Goal: Task Accomplishment & Management: Complete application form

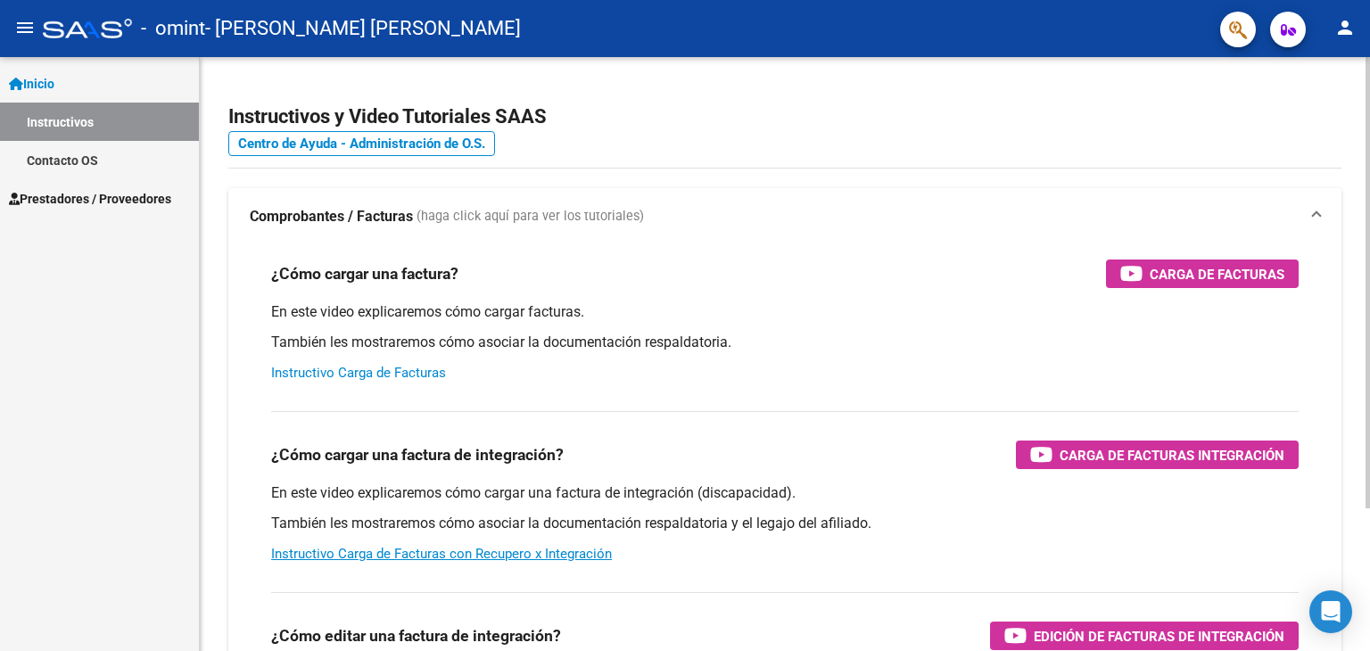
click at [421, 375] on link "Instructivo Carga de Facturas" at bounding box center [358, 373] width 175 height 16
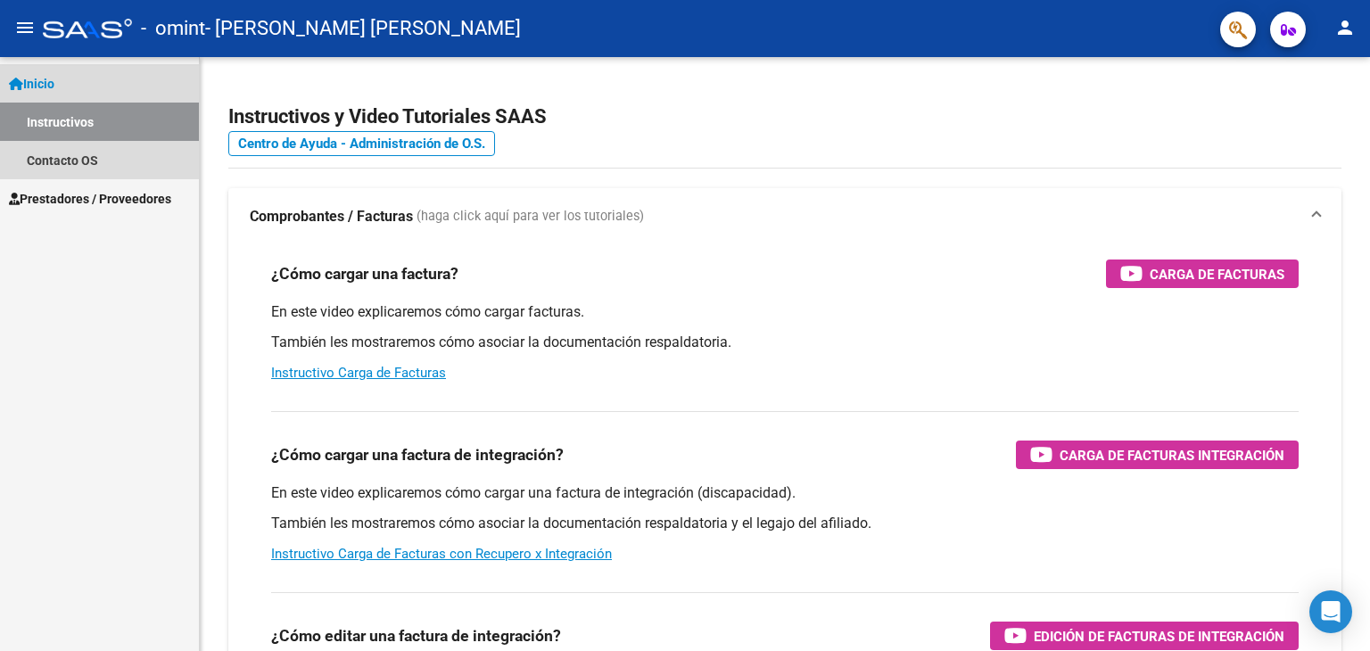
click at [99, 83] on link "Inicio" at bounding box center [99, 83] width 199 height 38
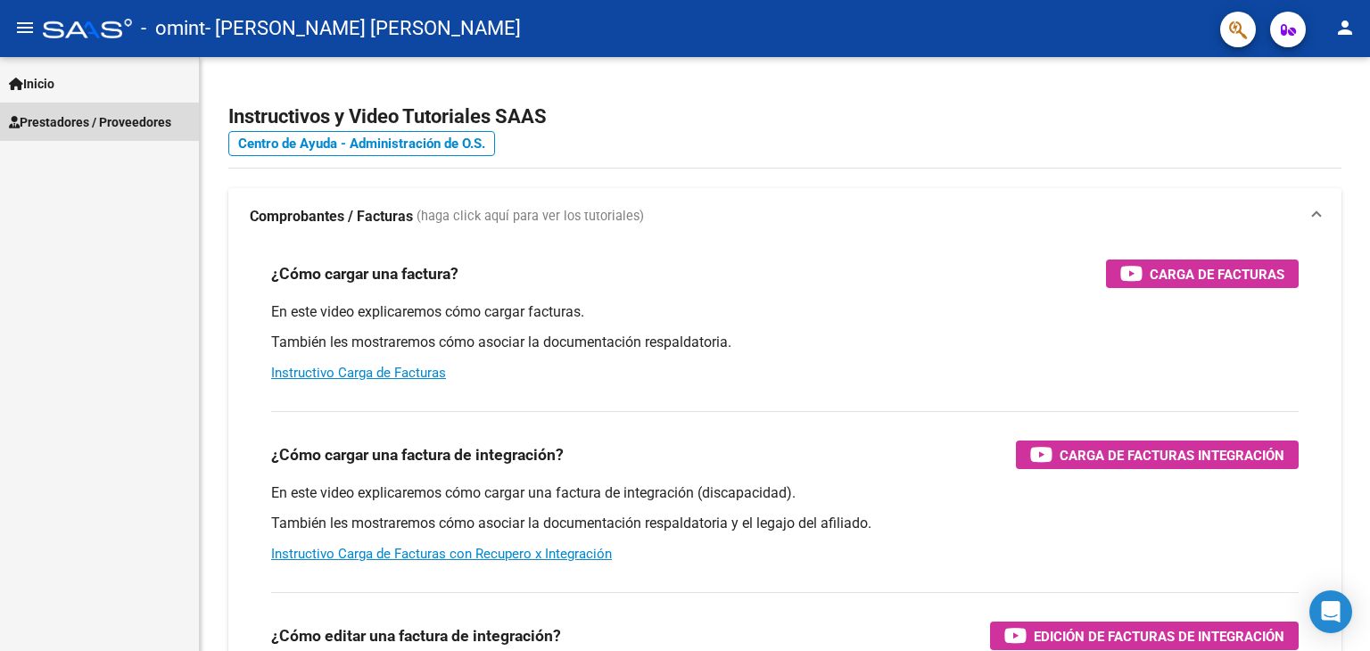
click at [108, 122] on span "Prestadores / Proveedores" at bounding box center [90, 122] width 162 height 20
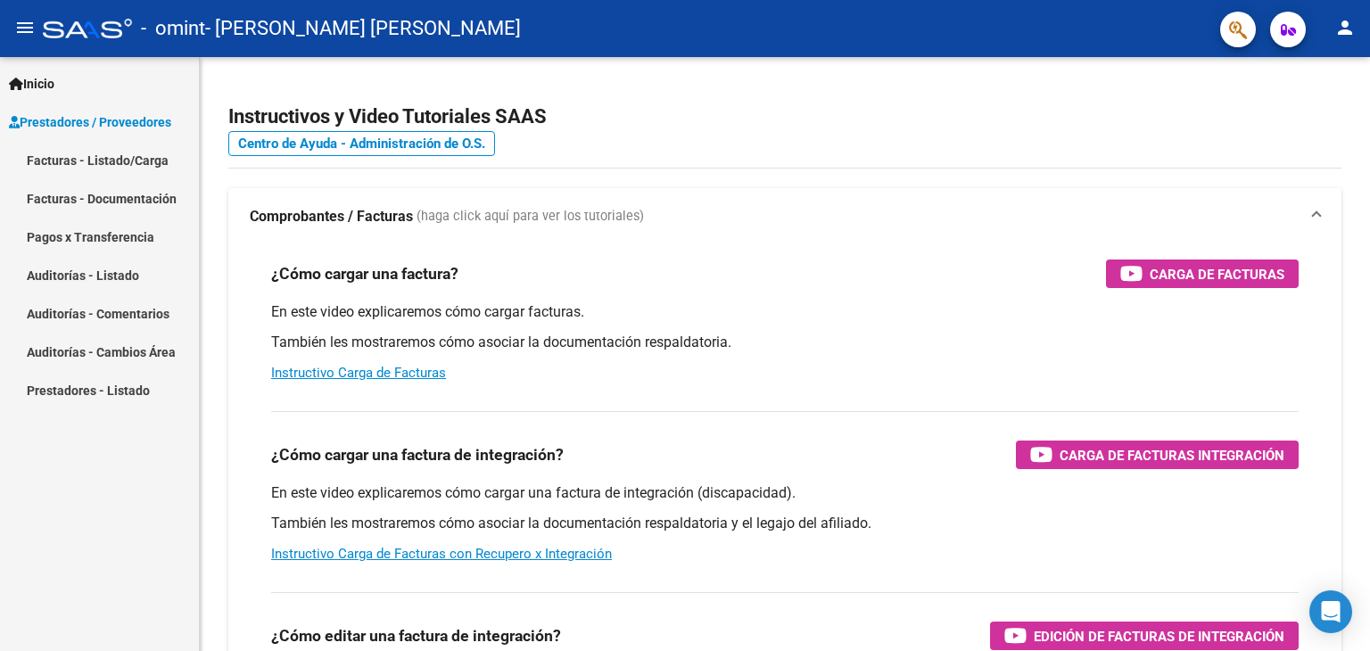
click at [112, 156] on link "Facturas - Listado/Carga" at bounding box center [99, 160] width 199 height 38
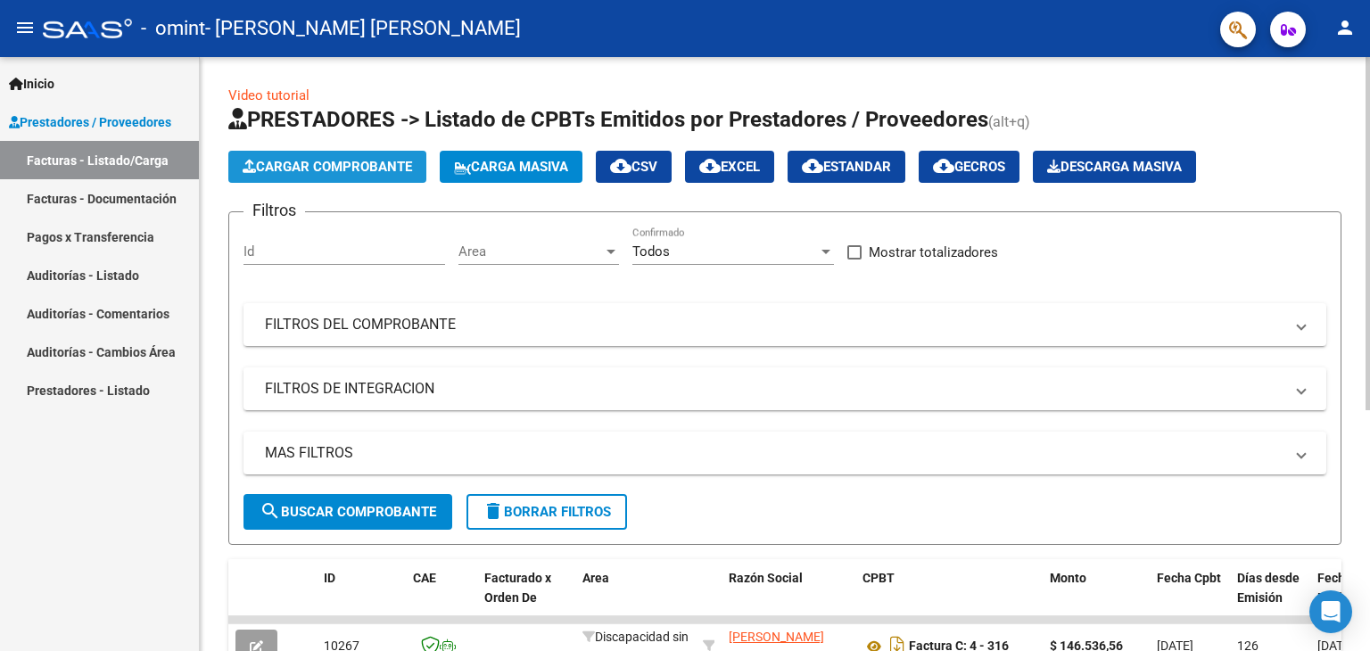
click at [350, 167] on span "Cargar Comprobante" at bounding box center [327, 167] width 169 height 16
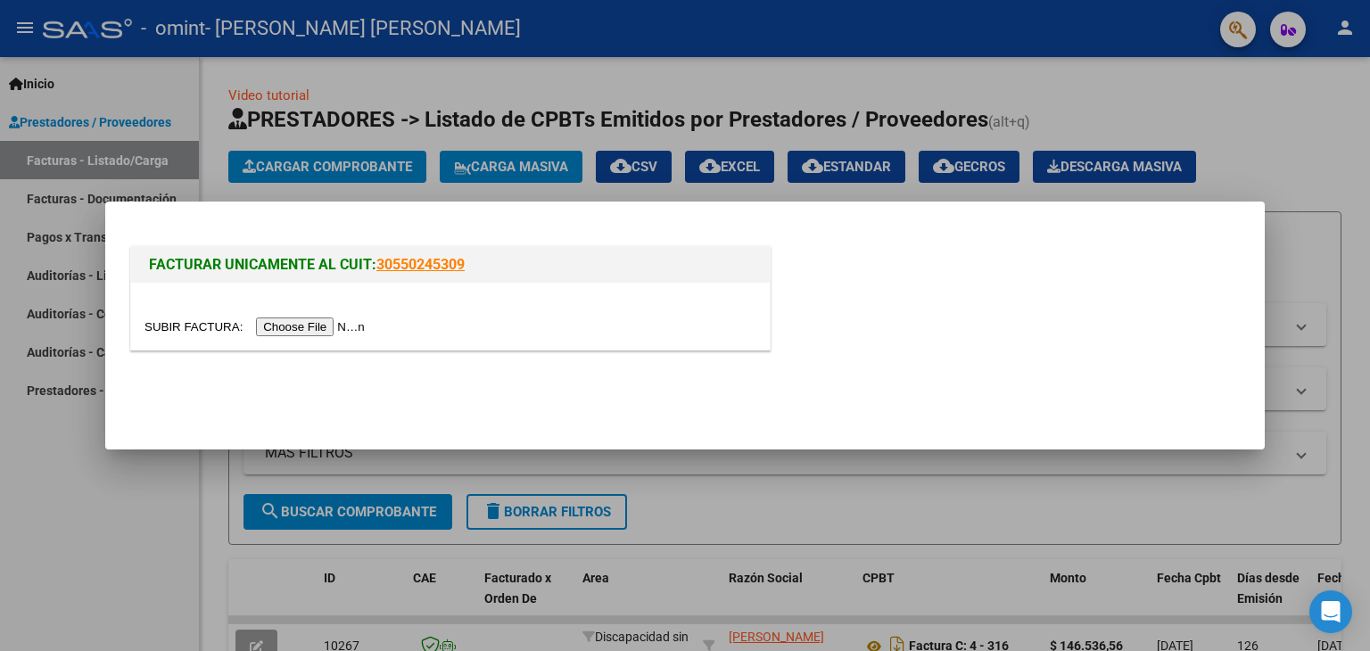
click at [304, 324] on input "file" at bounding box center [257, 327] width 226 height 19
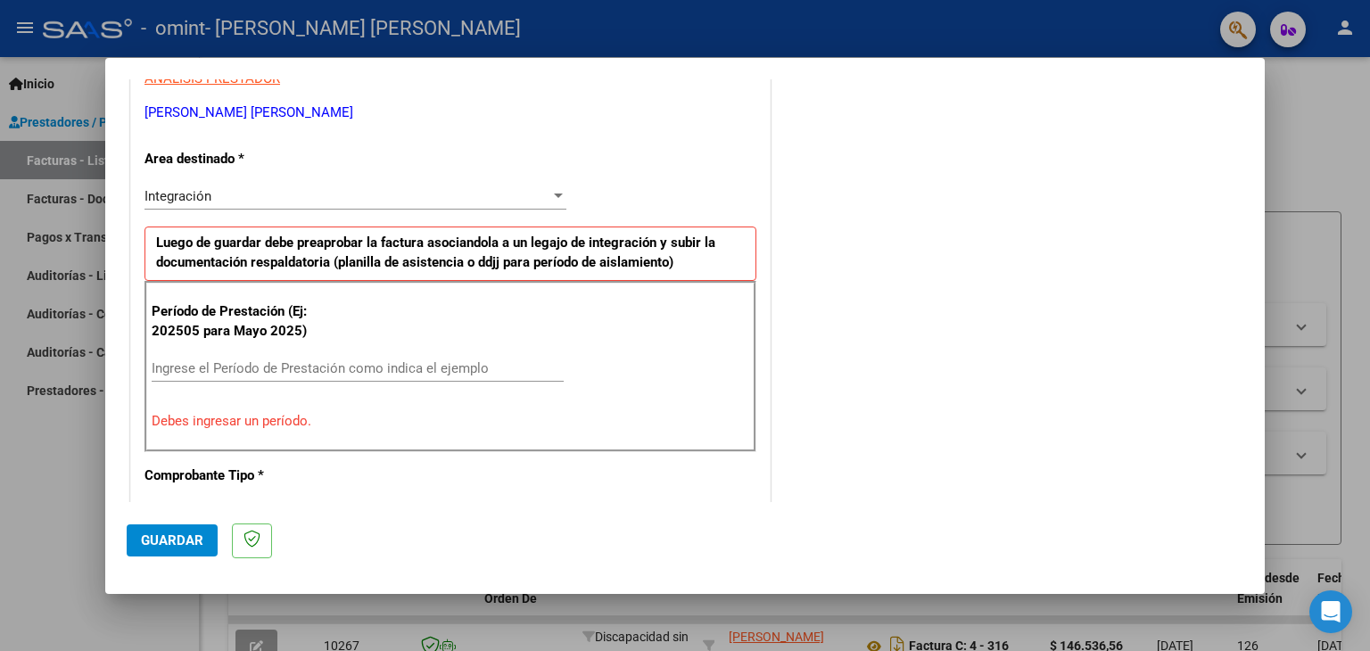
scroll to position [446, 0]
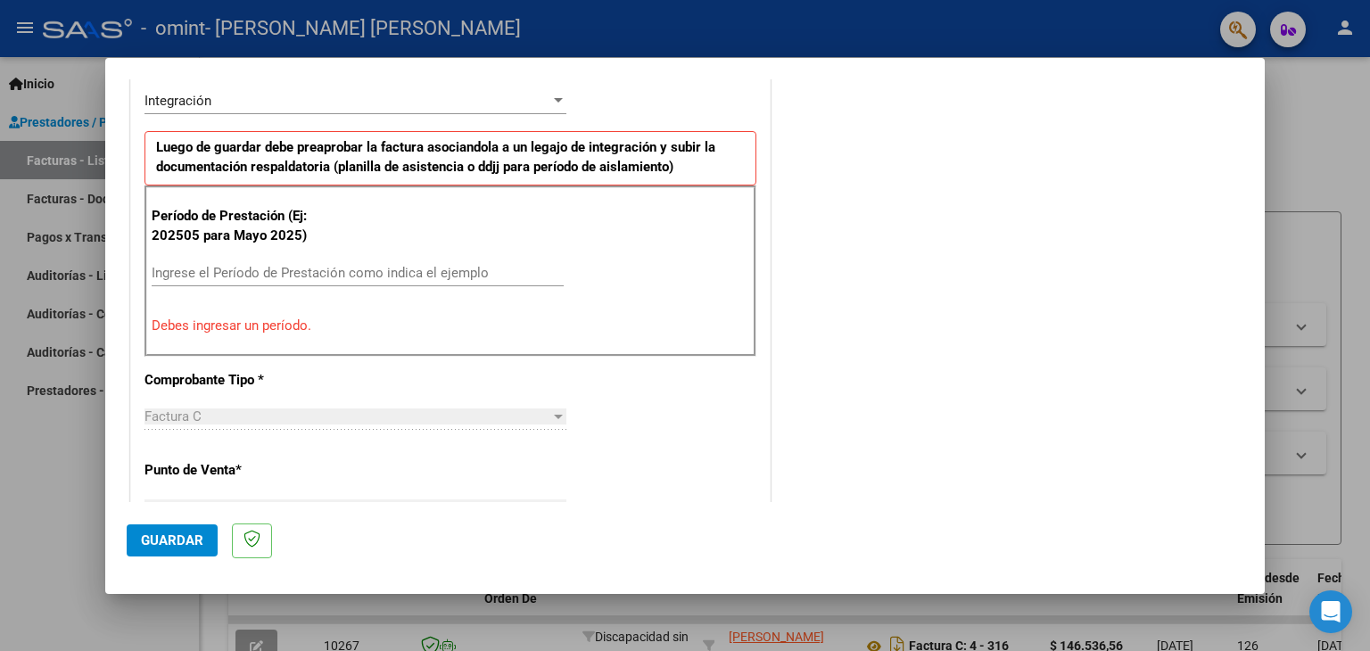
click at [319, 270] on input "Ingrese el Período de Prestación como indica el ejemplo" at bounding box center [358, 273] width 412 height 16
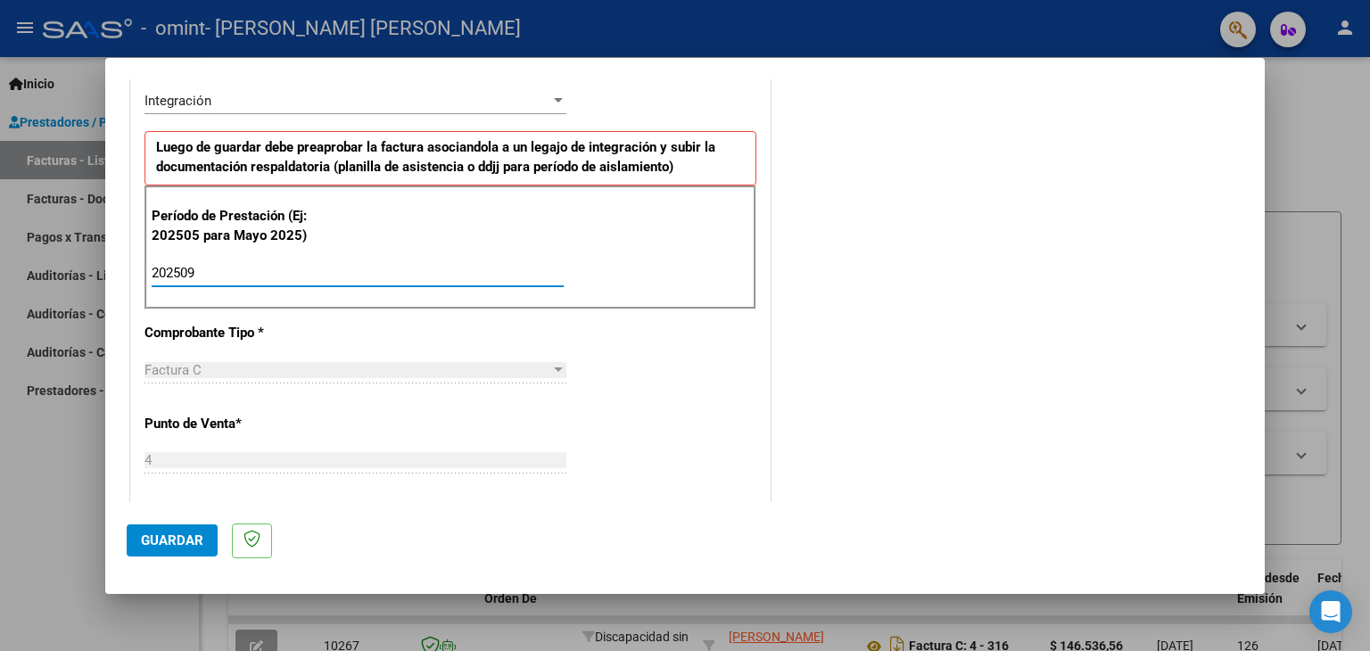
type input "202509"
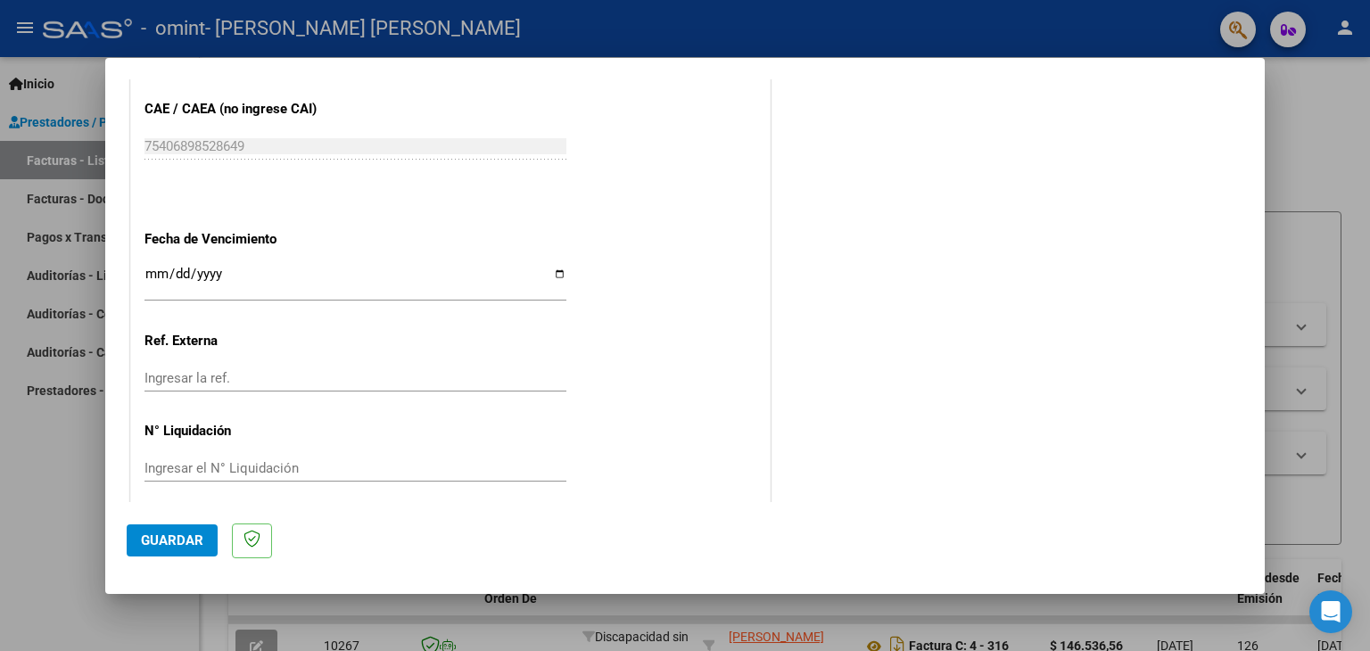
scroll to position [1144, 0]
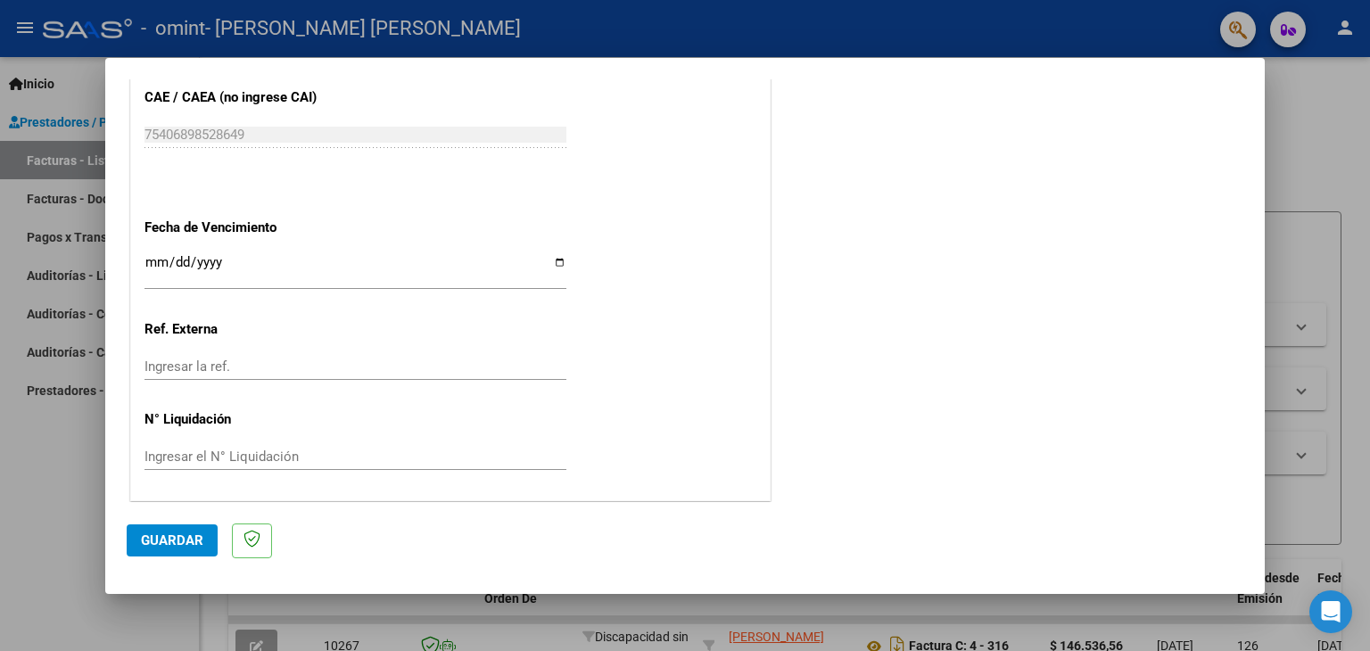
click at [164, 536] on span "Guardar" at bounding box center [172, 540] width 62 height 16
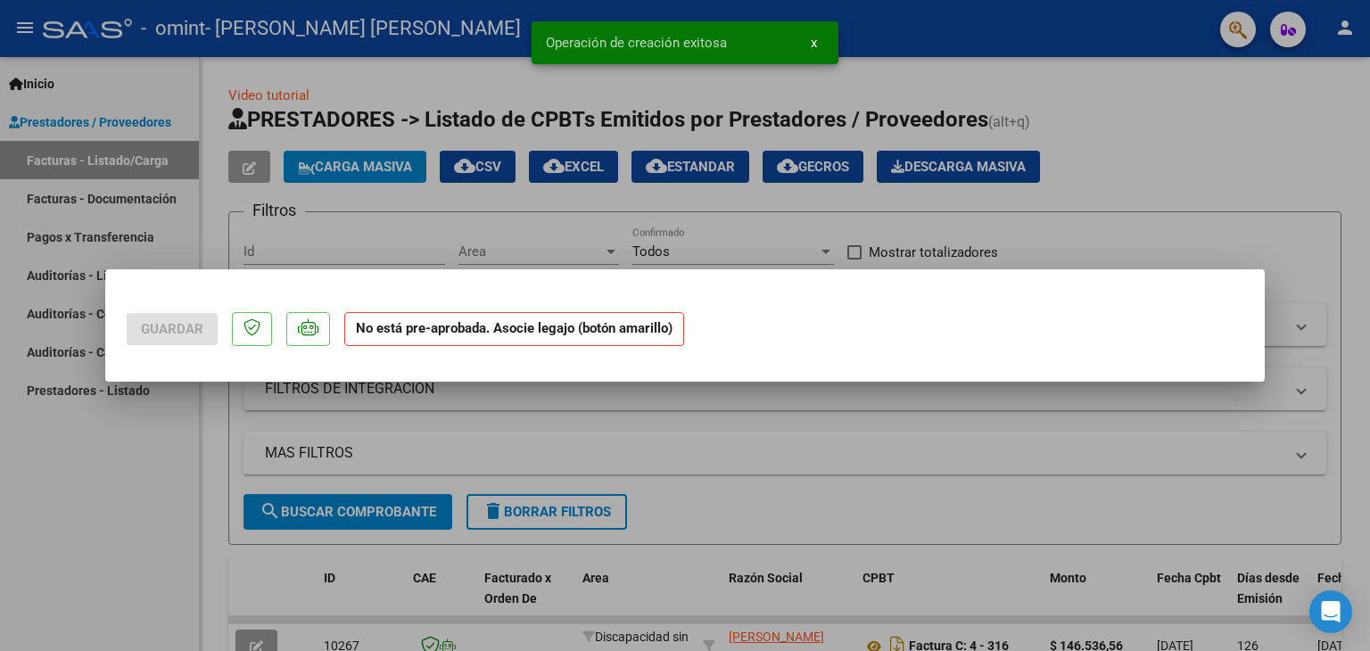
scroll to position [0, 0]
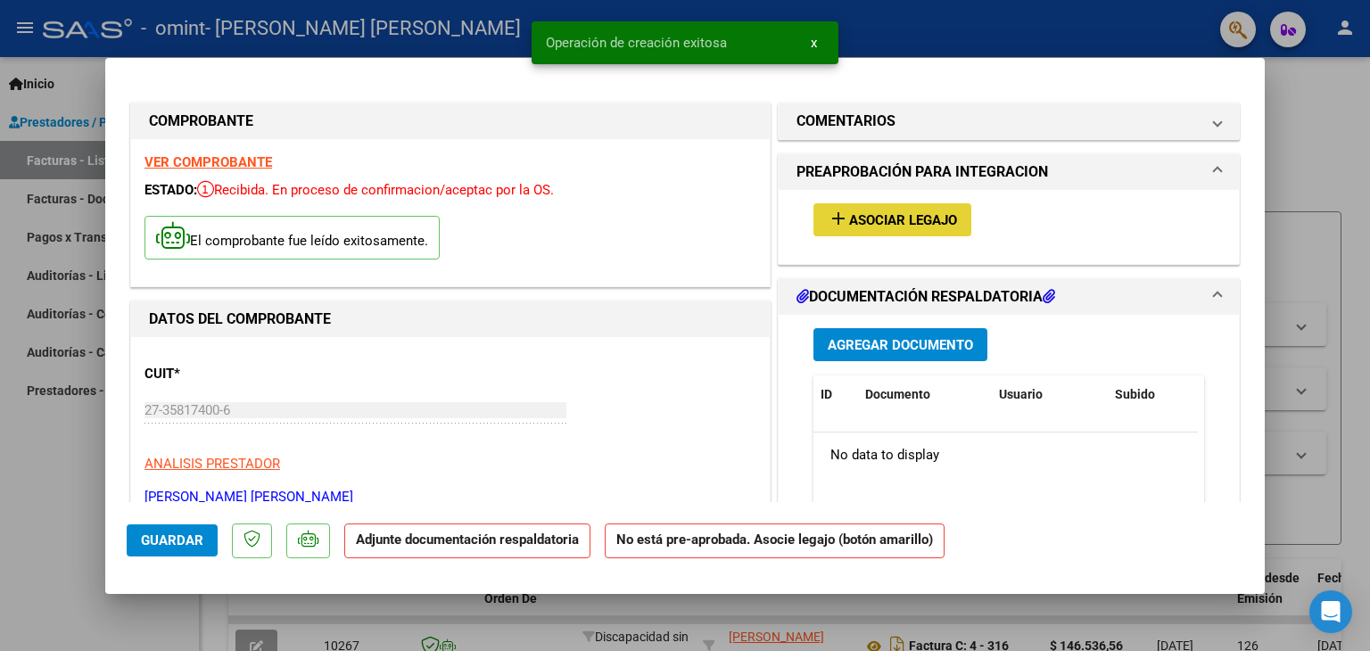
click at [864, 219] on span "Asociar Legajo" at bounding box center [903, 220] width 108 height 16
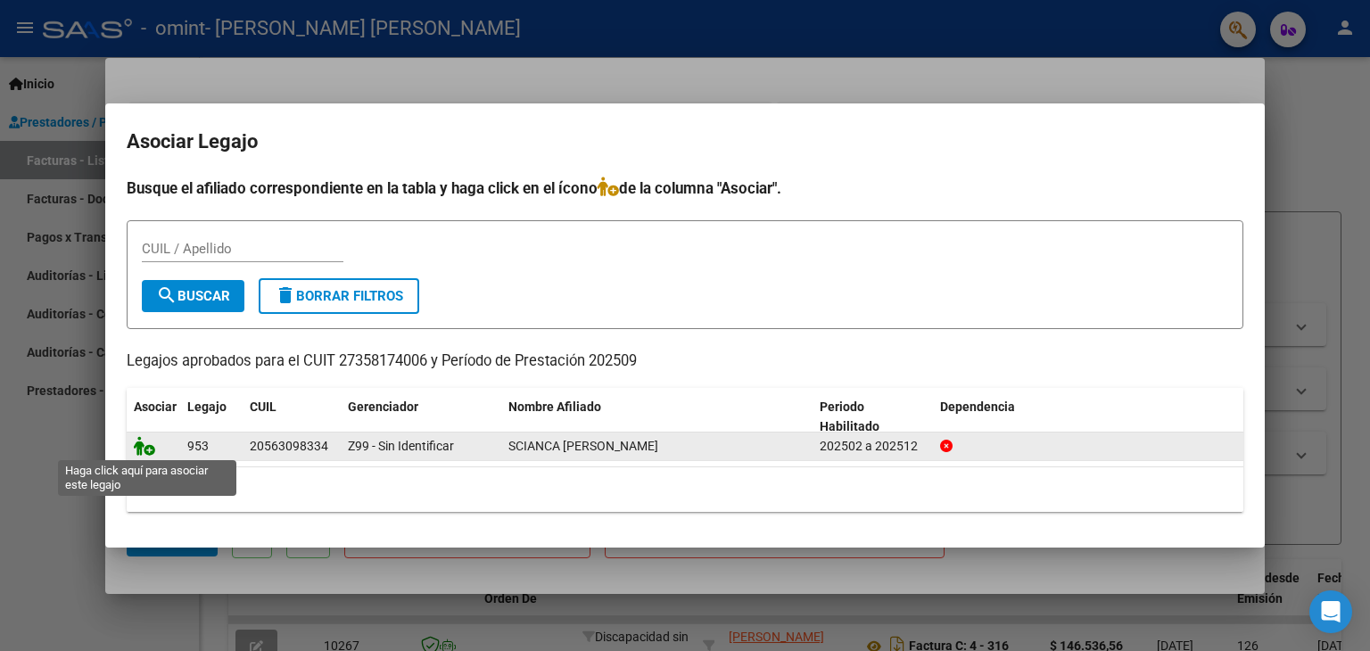
click at [150, 444] on icon at bounding box center [144, 446] width 21 height 20
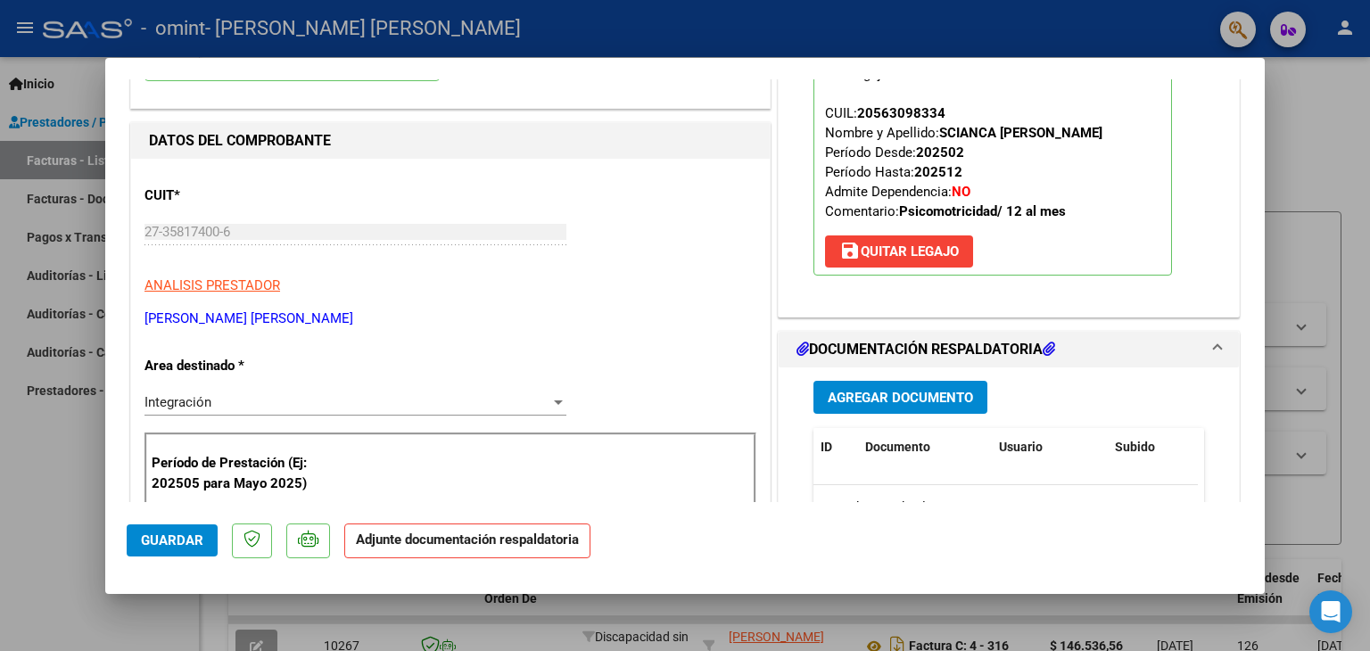
scroll to position [268, 0]
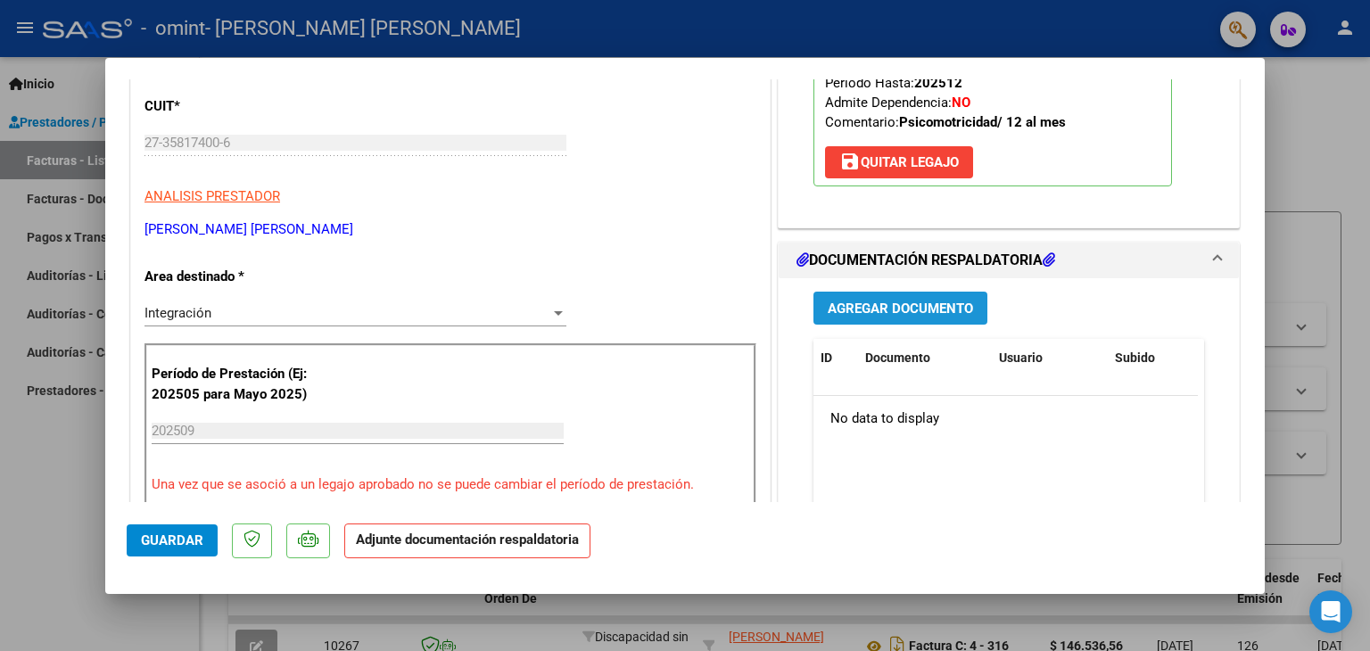
click at [895, 314] on span "Agregar Documento" at bounding box center [900, 309] width 145 height 16
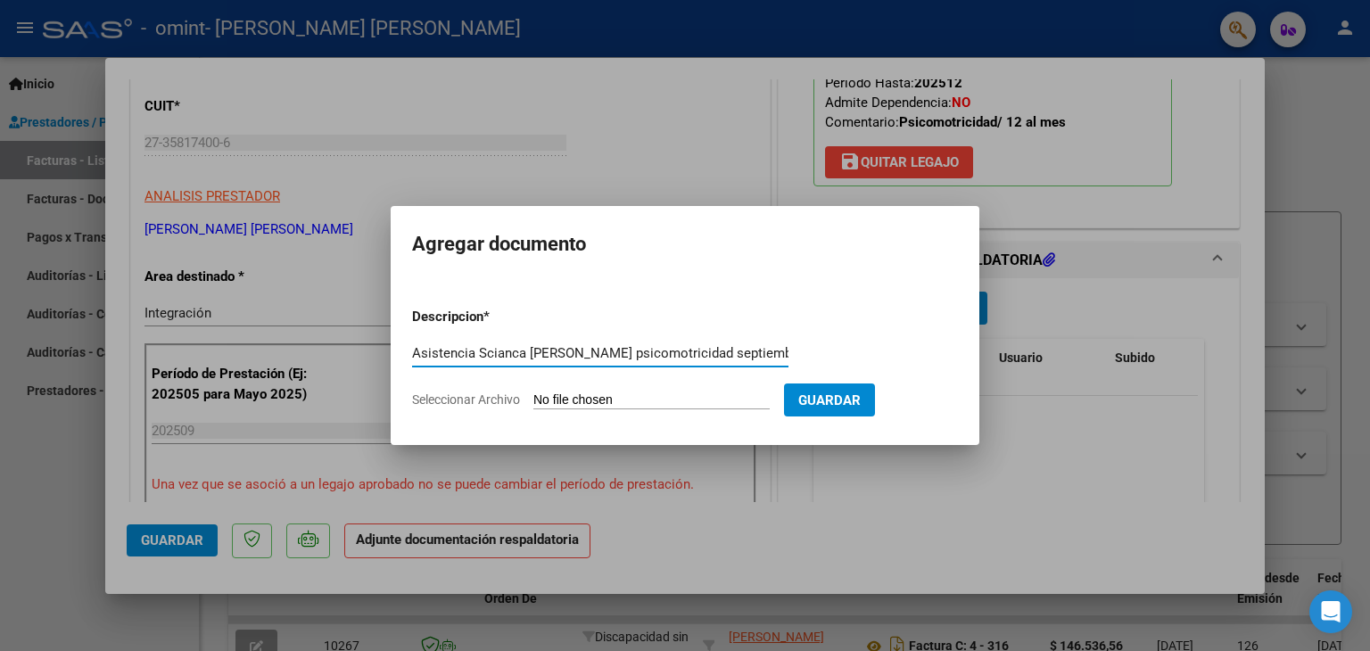
scroll to position [0, 4]
type input "Asistencia Scianca [PERSON_NAME] psicomotricidad septiembre 2025"
click at [654, 397] on input "Seleccionar Archivo" at bounding box center [651, 400] width 236 height 17
type input "C:\fakepath\Asistencia - Scianca Francesco - Psicomotricidad - Septiembre 2025.…"
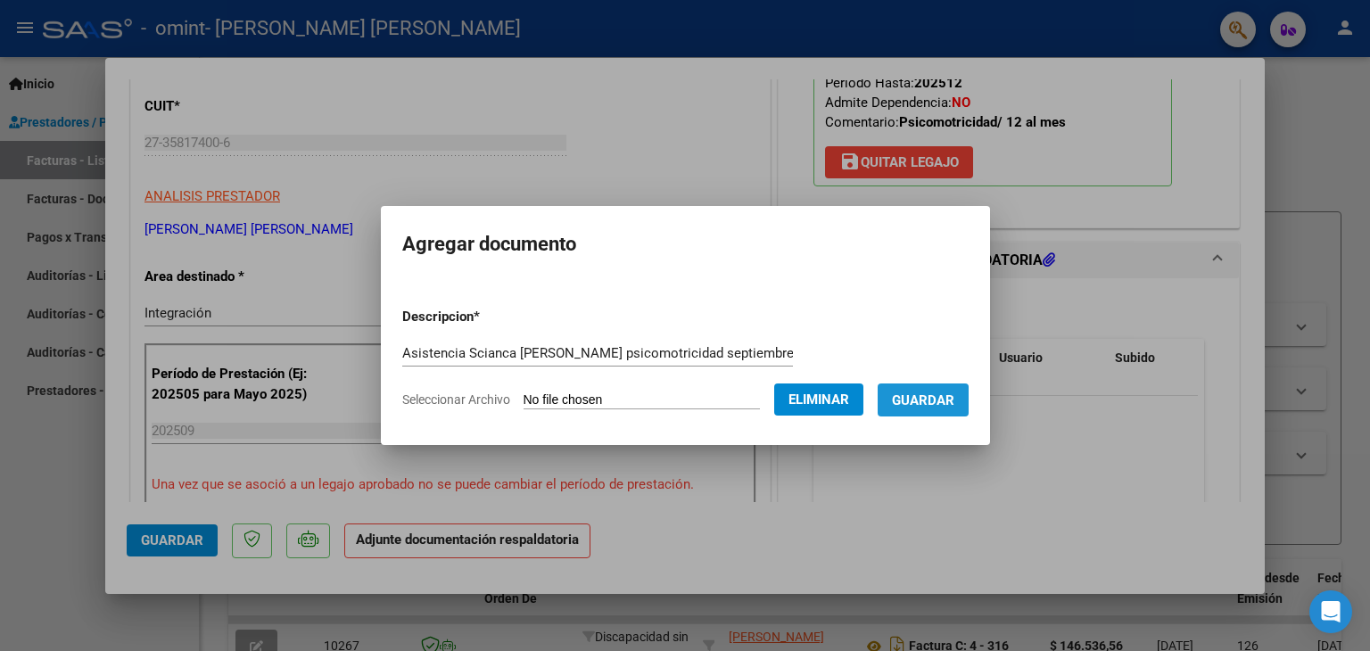
click at [930, 401] on span "Guardar" at bounding box center [923, 400] width 62 height 16
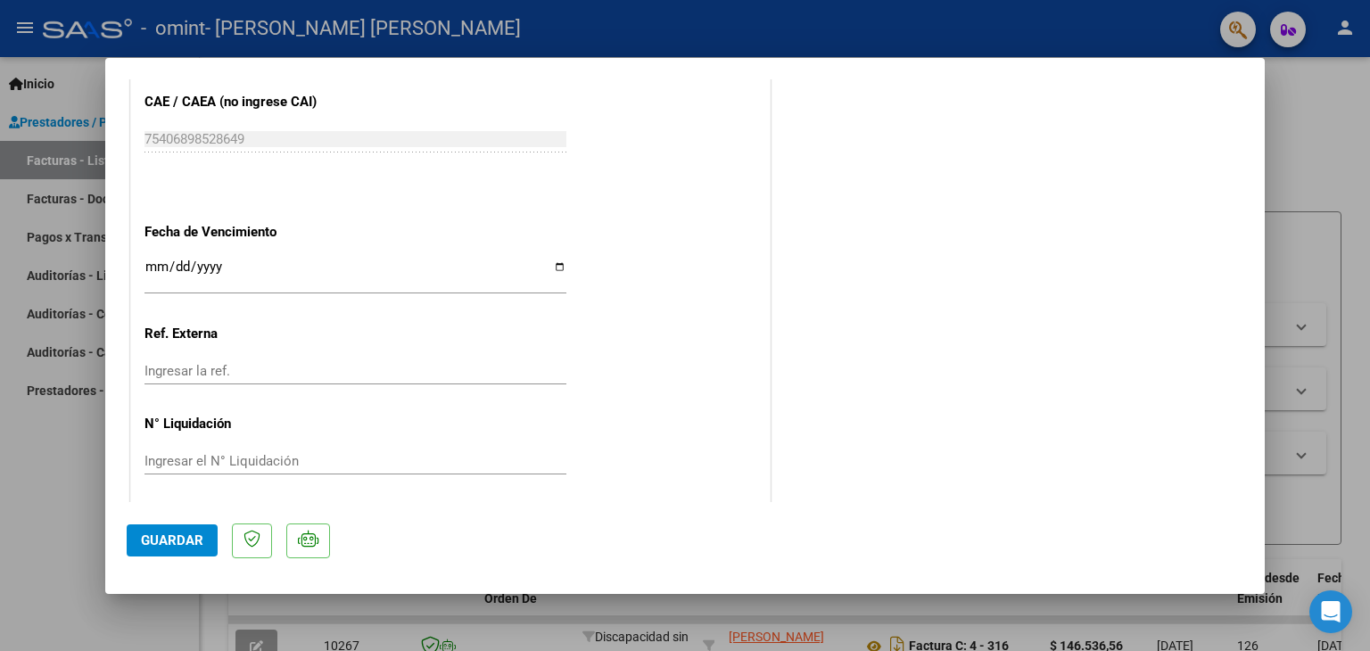
scroll to position [1171, 0]
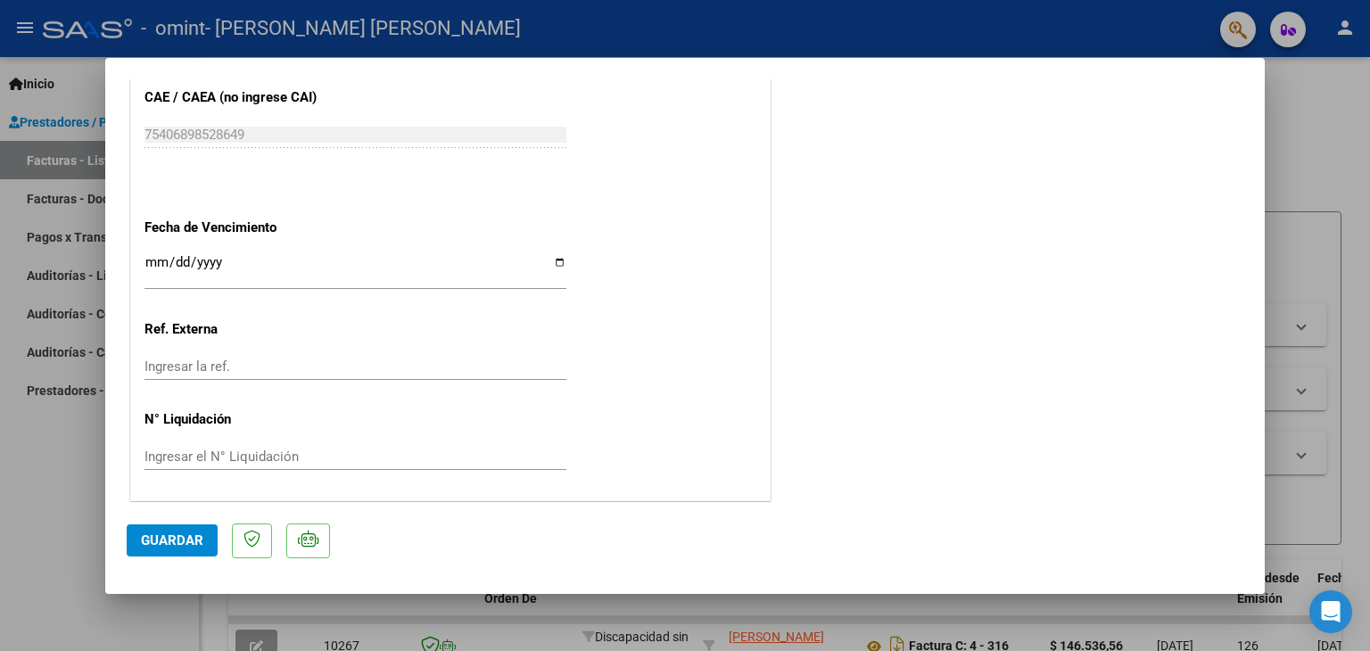
click at [189, 547] on span "Guardar" at bounding box center [172, 540] width 62 height 16
click at [1354, 104] on div at bounding box center [685, 325] width 1370 height 651
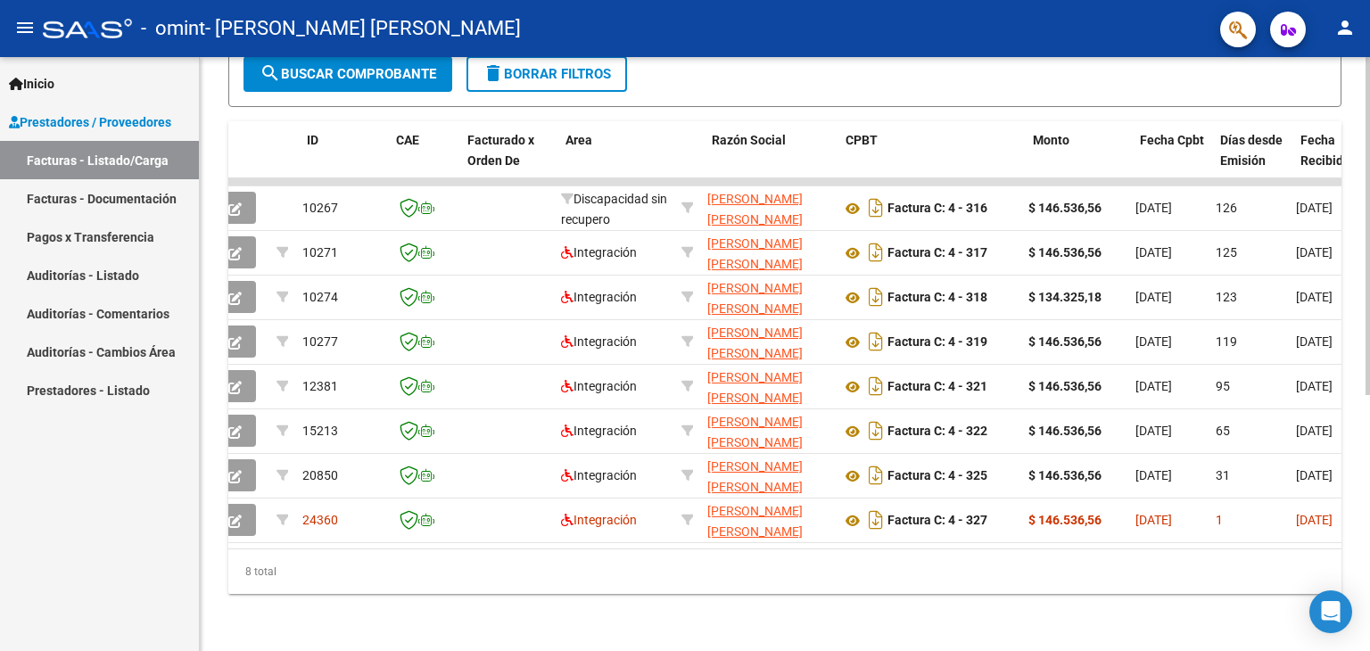
scroll to position [0, 0]
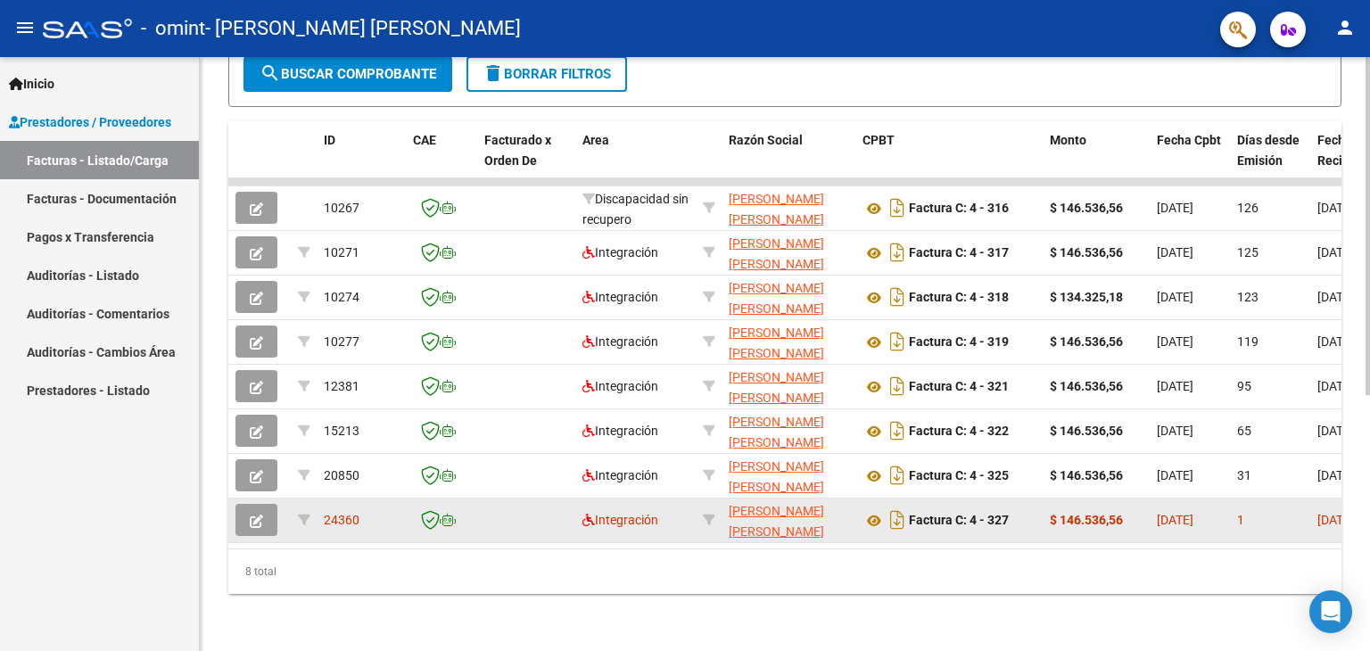
click at [336, 513] on span "24360" at bounding box center [342, 520] width 36 height 14
